Goal: Complete application form: Complete application form

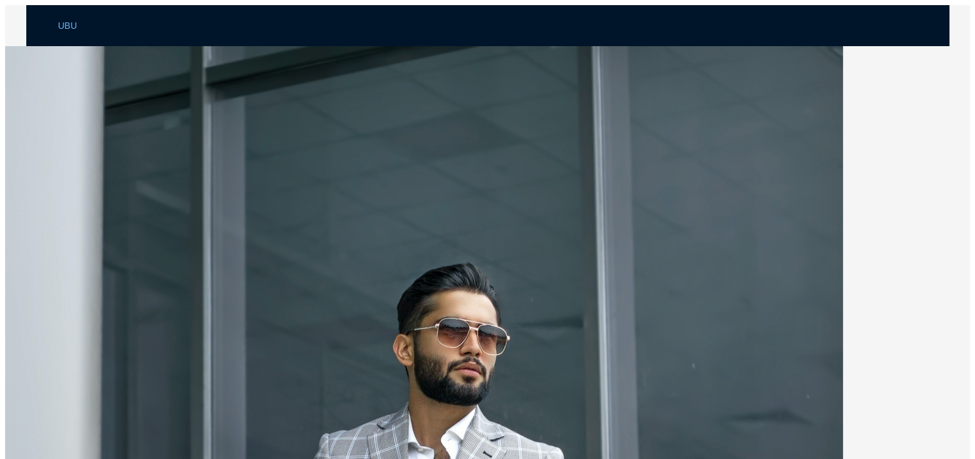
click at [59, 30] on div "UBU" at bounding box center [487, 25] width 859 height 41
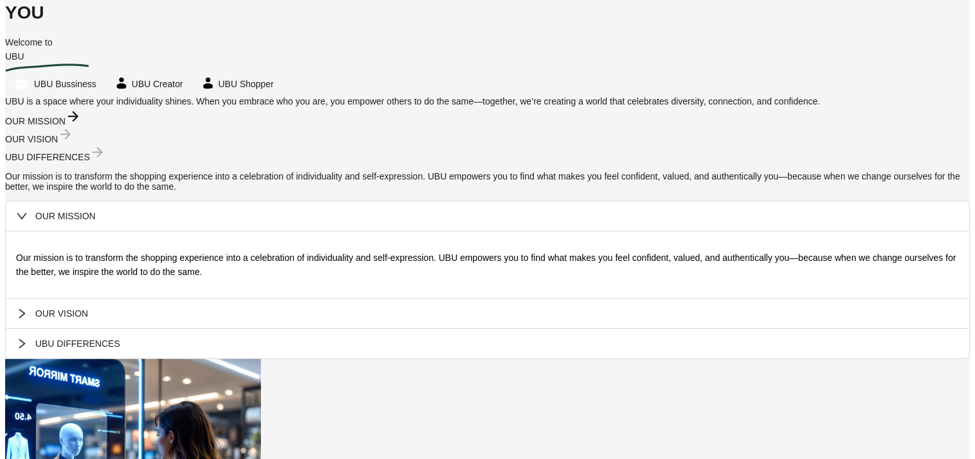
scroll to position [3817, 0]
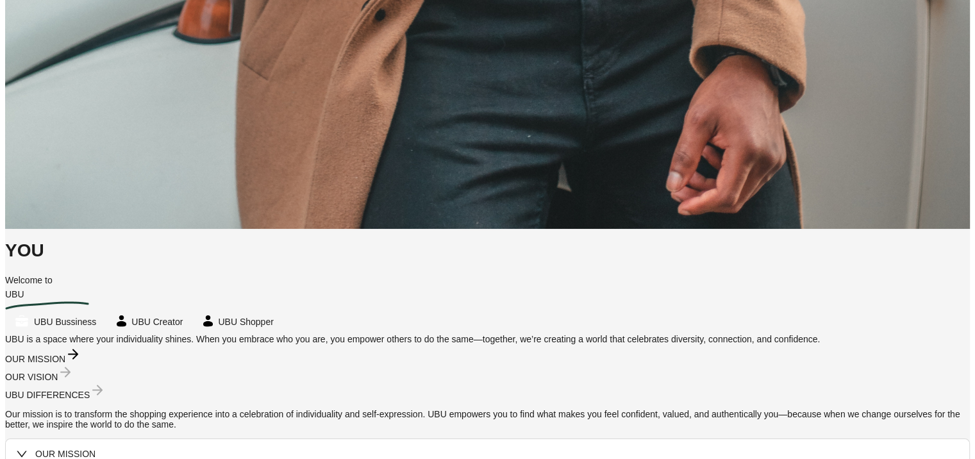
scroll to position [3730, 0]
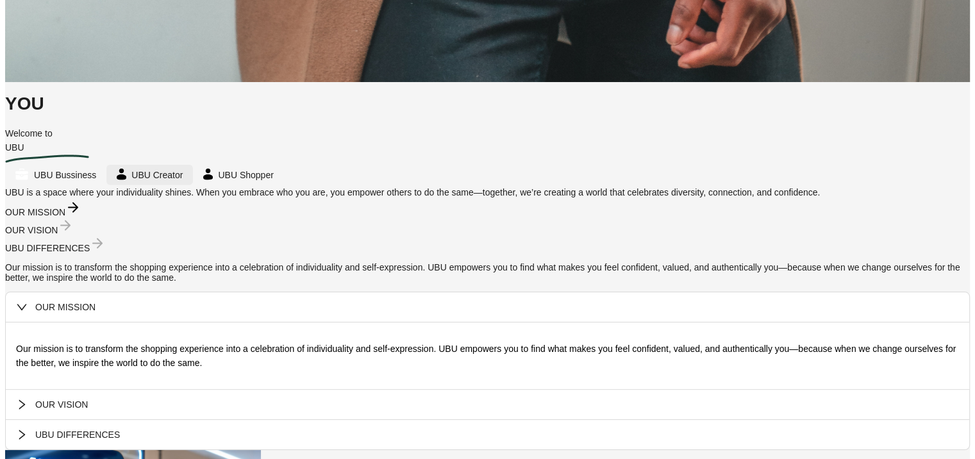
click at [169, 178] on span "UBU Creator" at bounding box center [156, 175] width 51 height 14
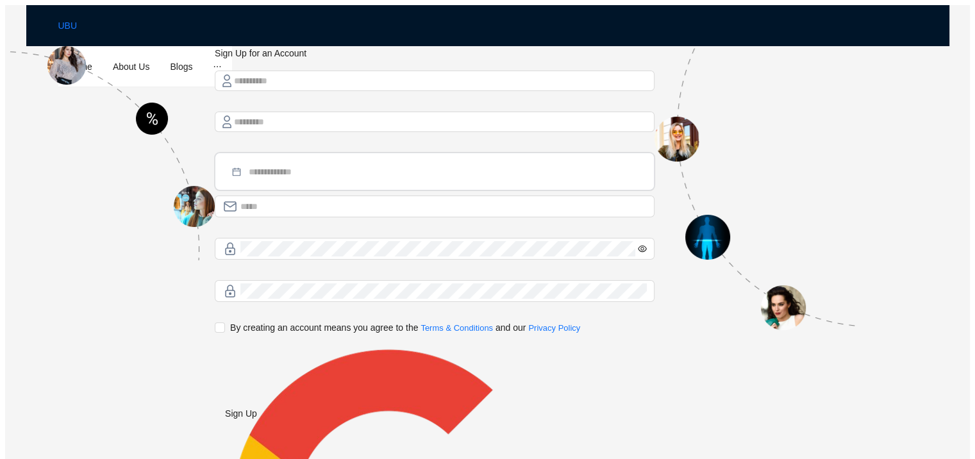
click at [276, 174] on input at bounding box center [446, 172] width 394 height 14
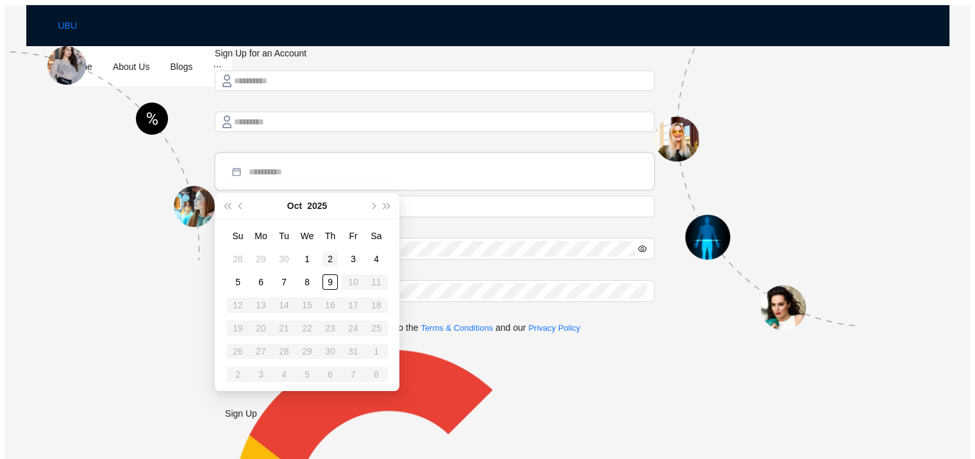
type input "**********"
click at [320, 262] on td "2" at bounding box center [330, 259] width 23 height 23
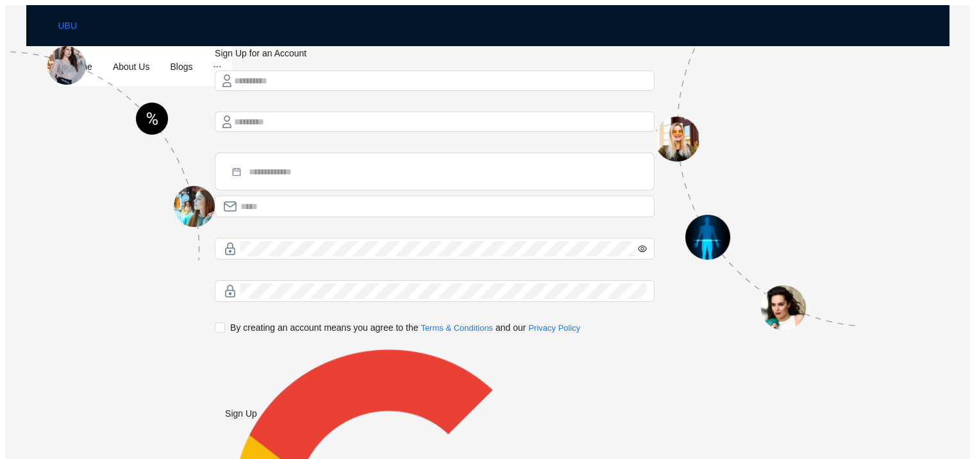
click at [168, 68] on img at bounding box center [110, 153] width 210 height 214
click at [64, 24] on div "UBU" at bounding box center [487, 25] width 859 height 41
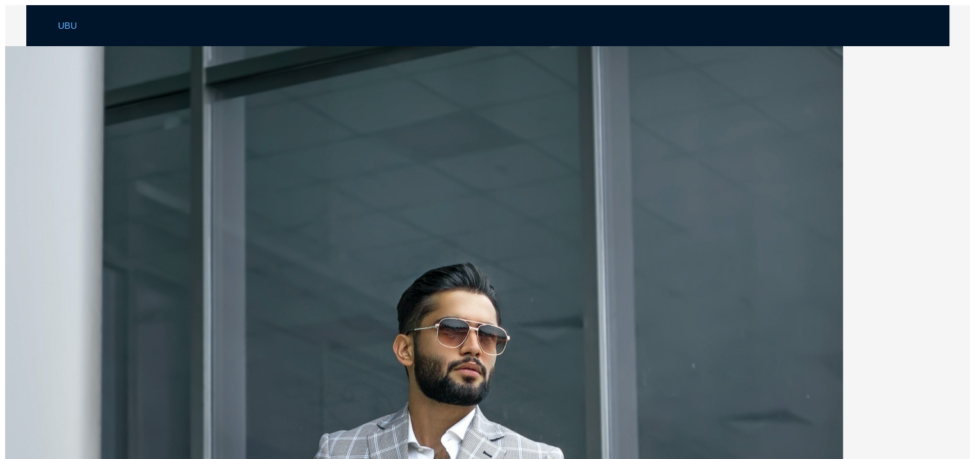
click at [60, 24] on div "UBU" at bounding box center [487, 25] width 859 height 41
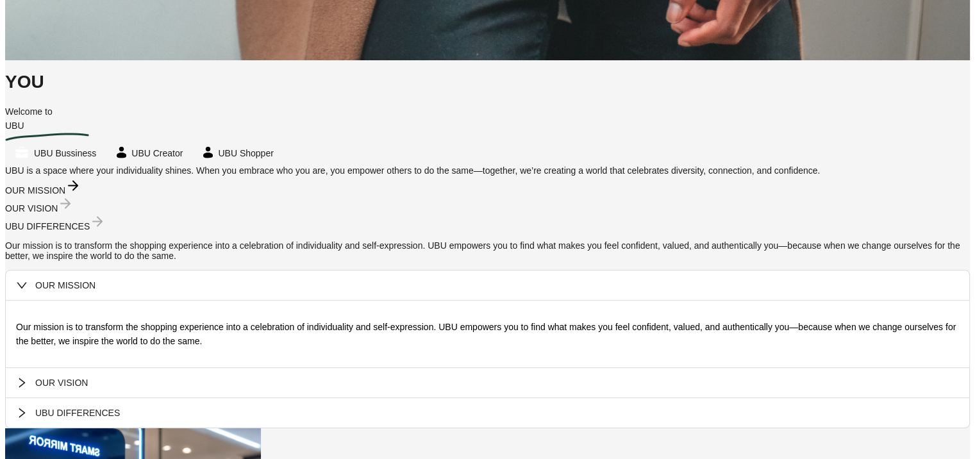
scroll to position [3751, 0]
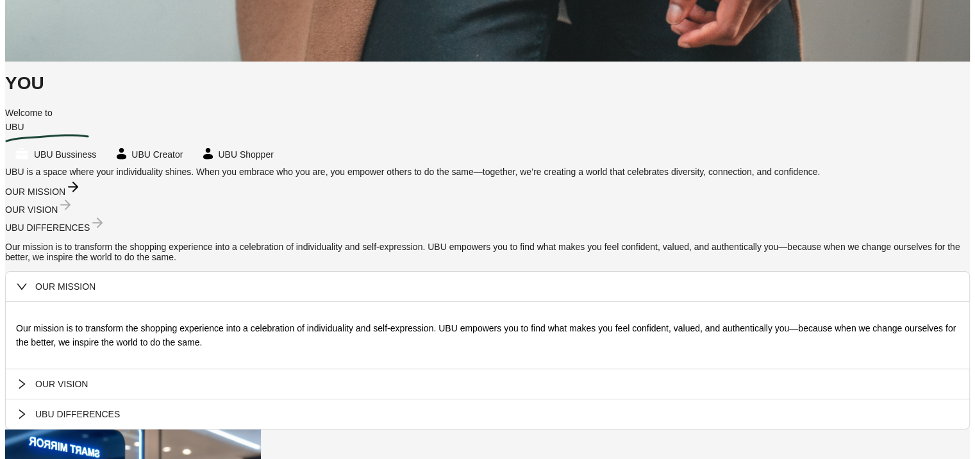
click at [81, 292] on span "OUR MISSION" at bounding box center [497, 287] width 924 height 14
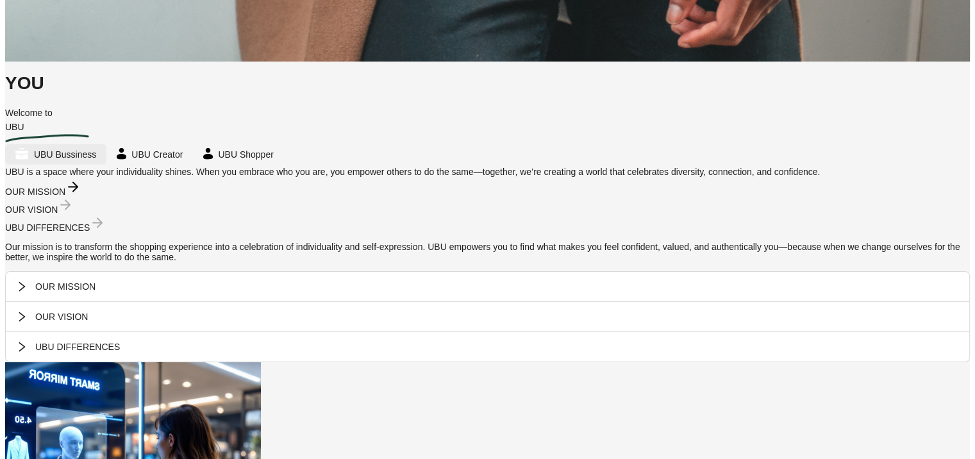
click at [61, 152] on span "UBU Bussiness" at bounding box center [65, 155] width 62 height 14
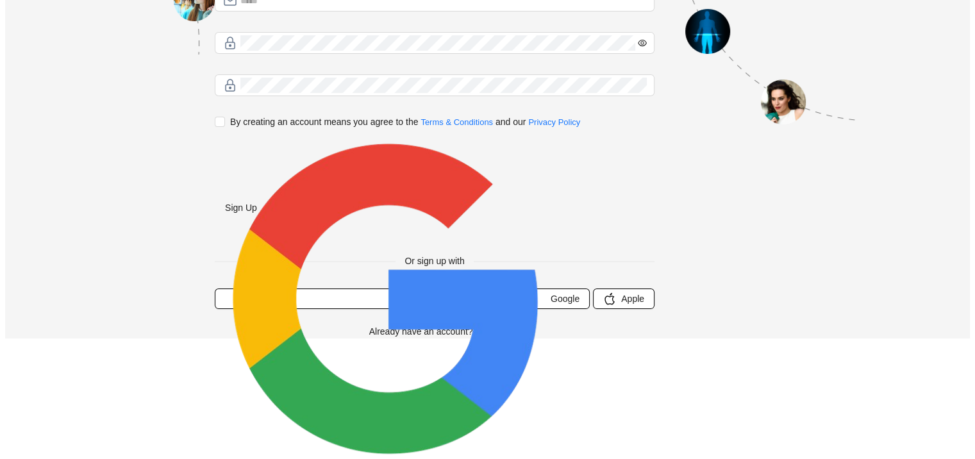
scroll to position [89, 0]
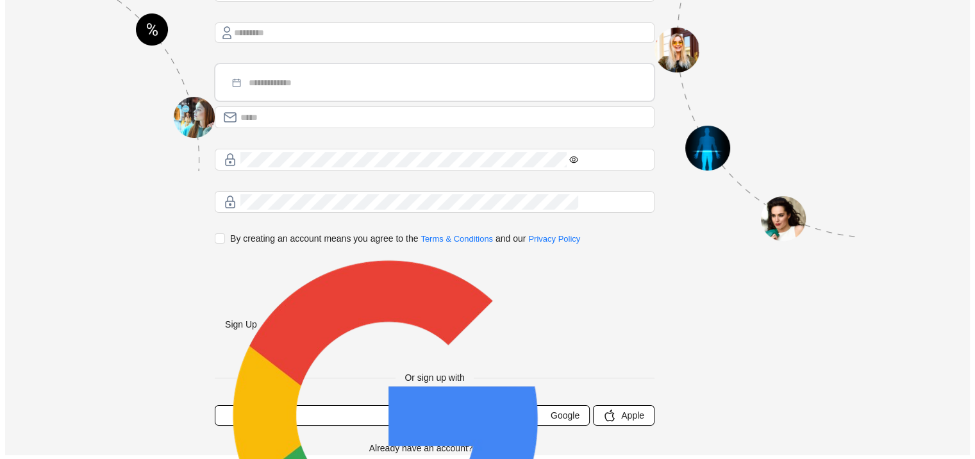
click at [249, 85] on input at bounding box center [446, 83] width 394 height 14
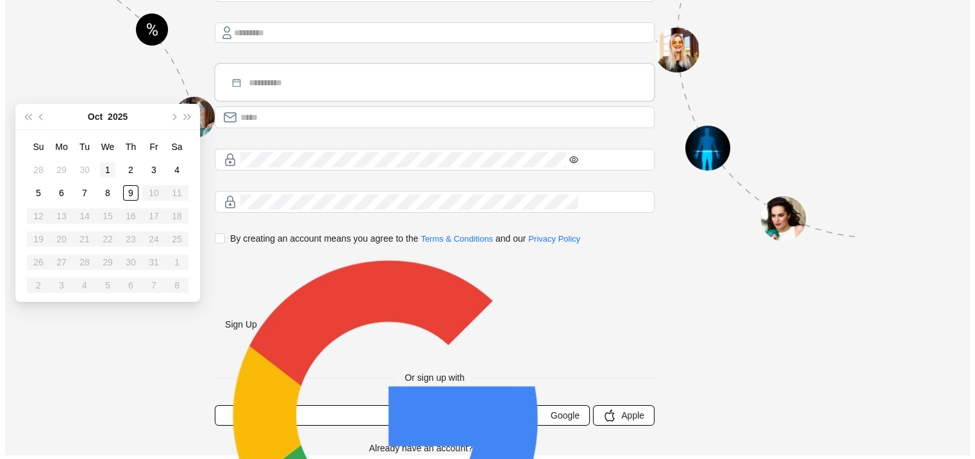
type input "**********"
click at [103, 164] on div "1" at bounding box center [107, 169] width 15 height 15
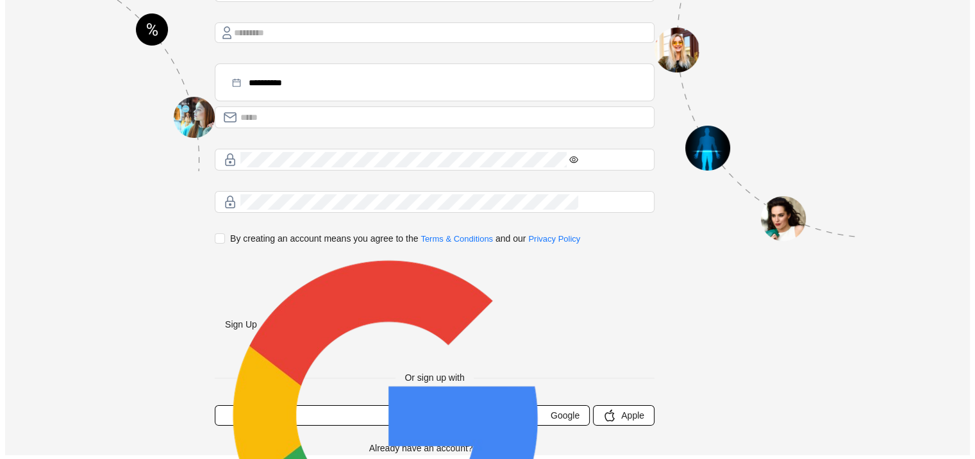
click at [416, 133] on div "**********" at bounding box center [487, 206] width 965 height 498
